Goal: Navigation & Orientation: Find specific page/section

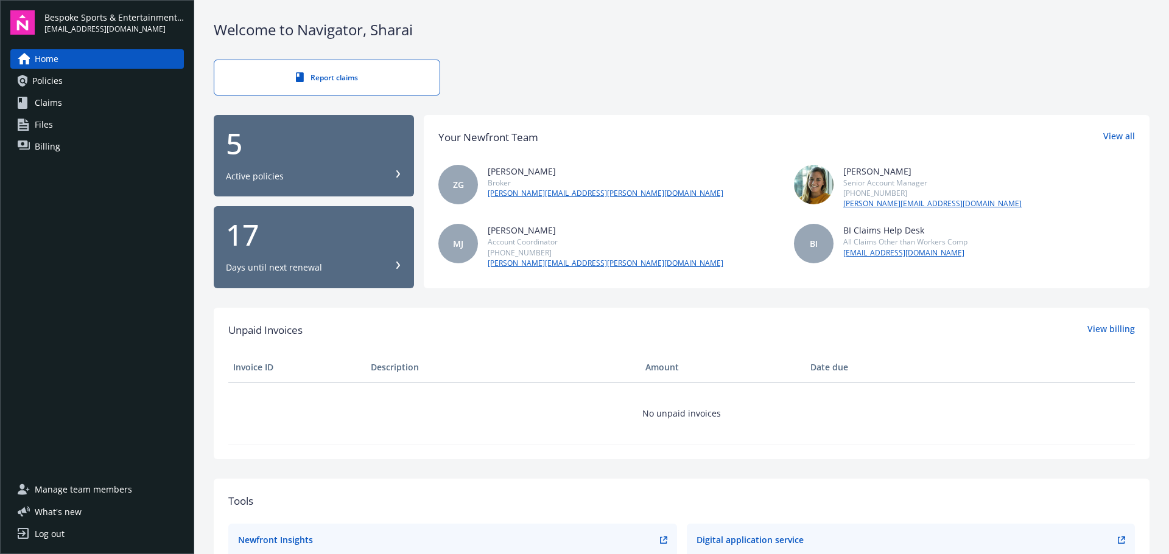
click at [326, 175] on div "Active policies" at bounding box center [314, 176] width 176 height 12
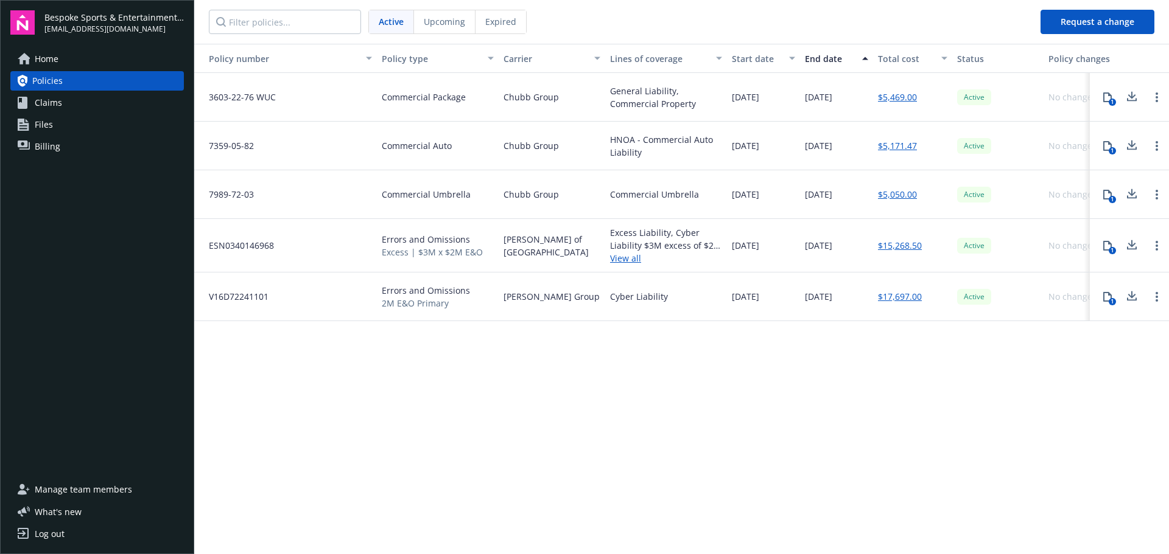
click at [51, 62] on span "Home" at bounding box center [47, 58] width 24 height 19
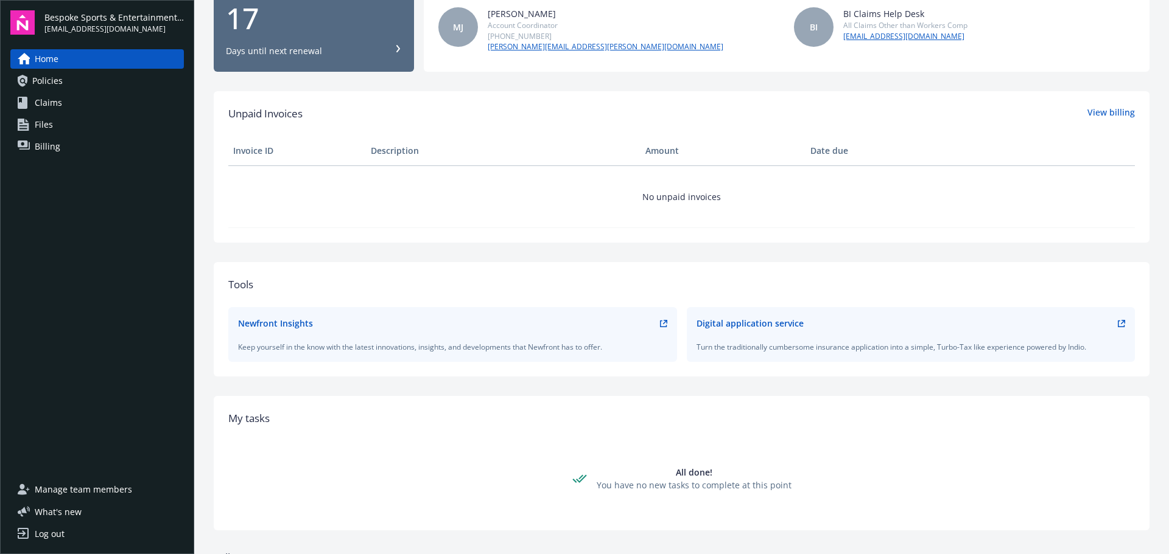
scroll to position [243, 0]
